Goal: Register for event/course

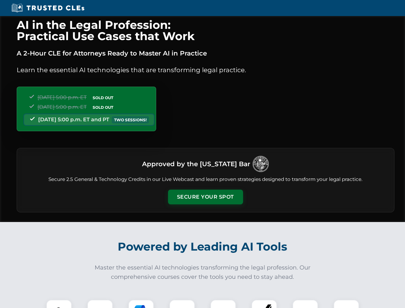
click at [205, 197] on button "Secure Your Spot" at bounding box center [205, 197] width 75 height 15
click at [59, 304] on img at bounding box center [59, 312] width 19 height 19
click at [100, 304] on div at bounding box center [100, 313] width 26 height 26
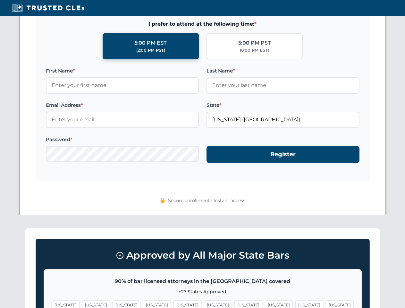
click at [295, 304] on span "[US_STATE]" at bounding box center [309, 304] width 28 height 9
